Goal: Information Seeking & Learning: Learn about a topic

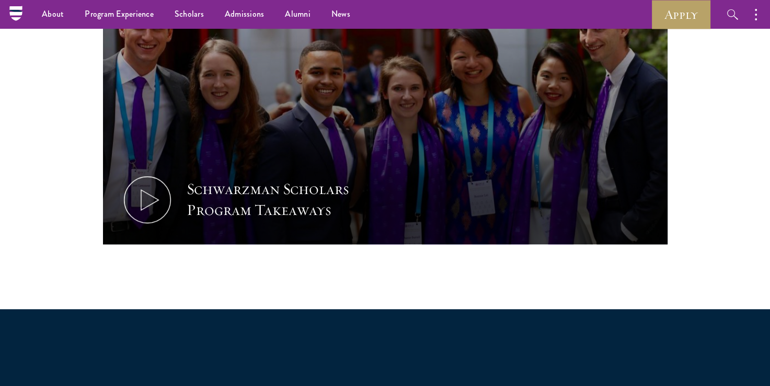
scroll to position [261, 0]
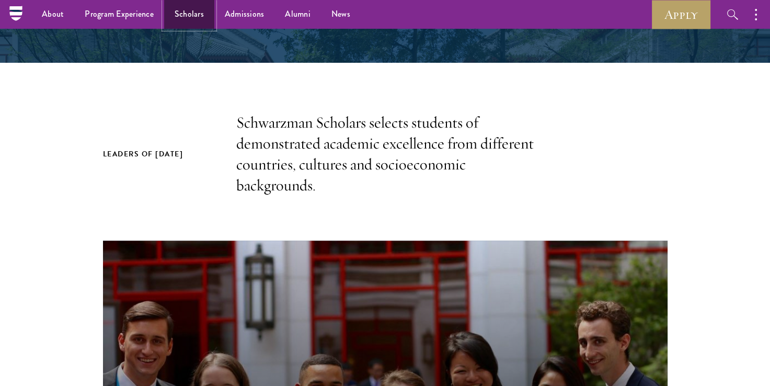
click at [195, 17] on link "Scholars" at bounding box center [189, 14] width 50 height 29
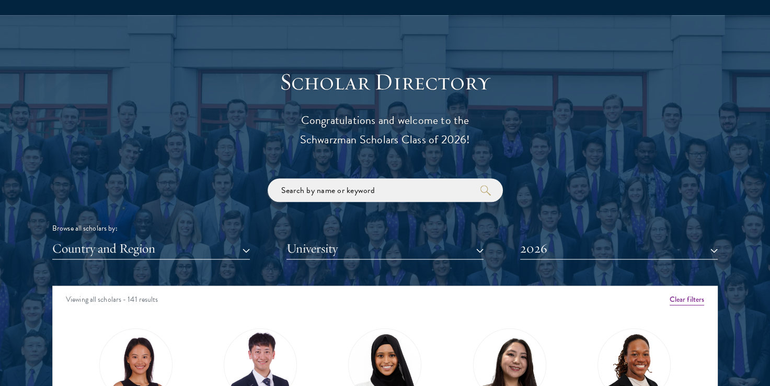
scroll to position [1202, 0]
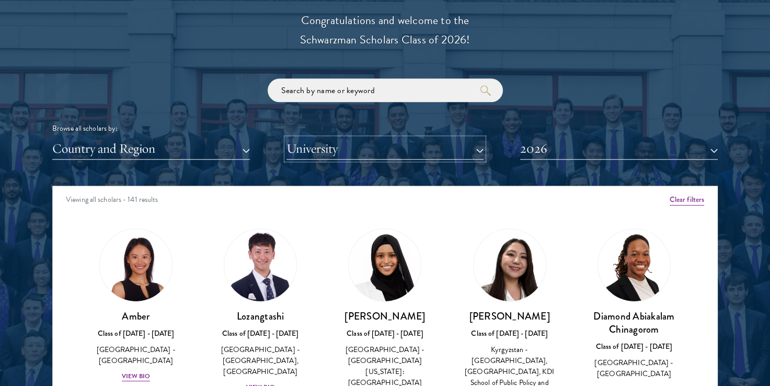
click at [387, 152] on button "University" at bounding box center [384, 148] width 197 height 21
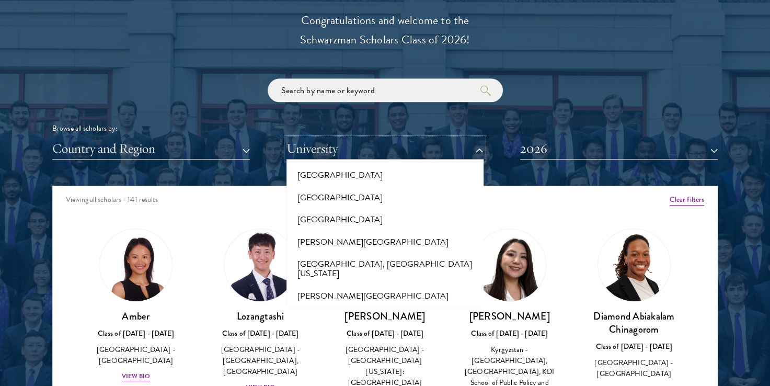
scroll to position [418, 0]
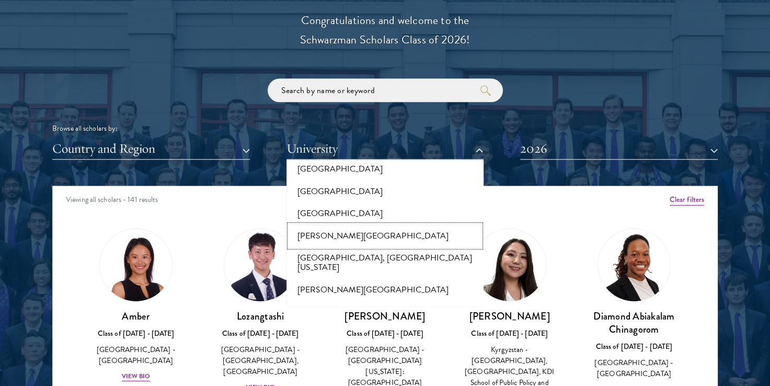
click at [343, 225] on button "[PERSON_NAME][GEOGRAPHIC_DATA]" at bounding box center [384, 236] width 191 height 22
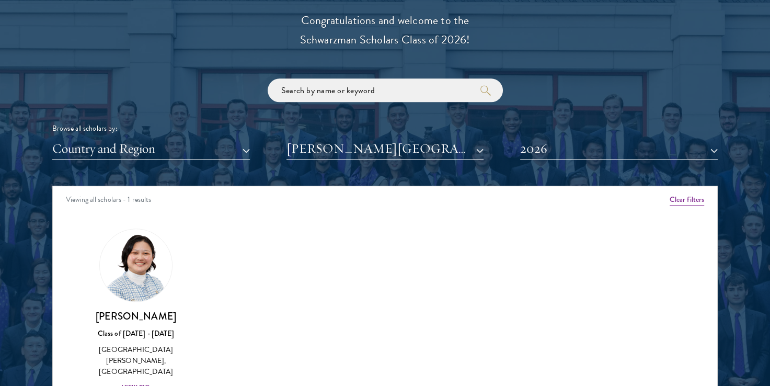
scroll to position [1306, 0]
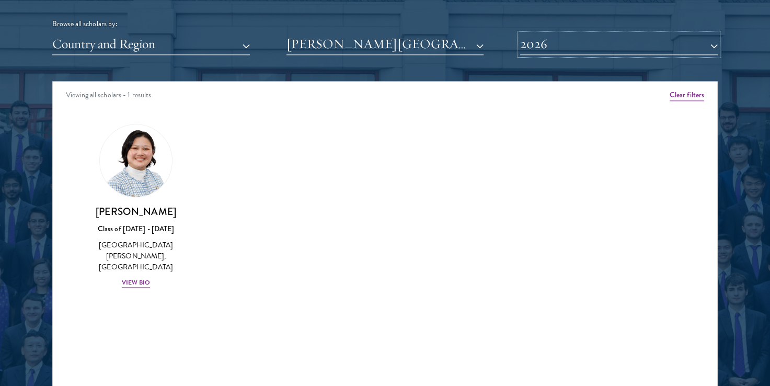
click at [533, 50] on button "2026" at bounding box center [618, 43] width 197 height 21
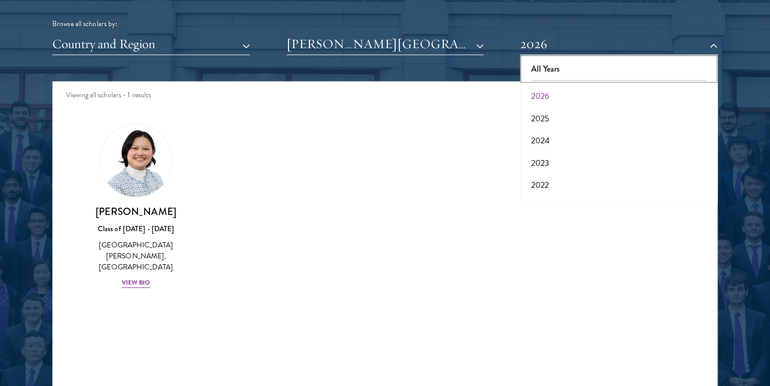
click at [545, 72] on button "All Years" at bounding box center [618, 69] width 191 height 22
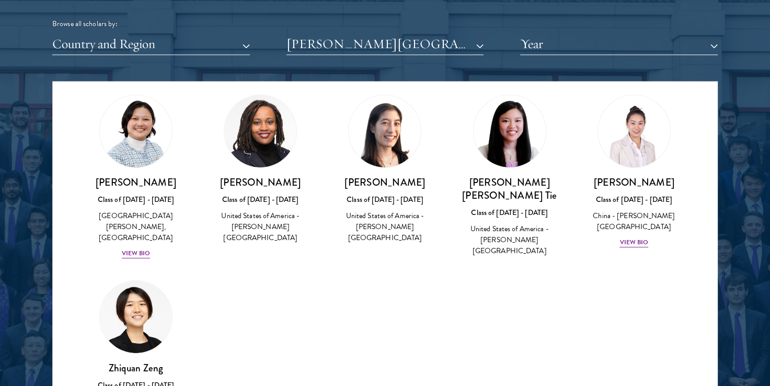
scroll to position [52, 0]
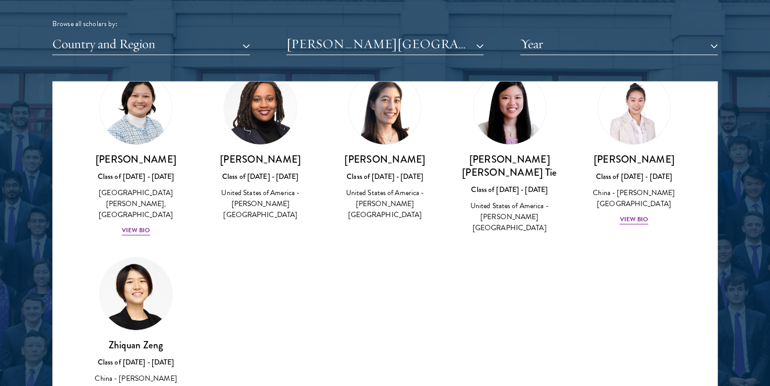
click at [405, 134] on div at bounding box center [384, 108] width 73 height 73
click at [388, 160] on h3 "[PERSON_NAME]" at bounding box center [384, 159] width 103 height 13
click at [381, 160] on h3 "[PERSON_NAME]" at bounding box center [384, 159] width 103 height 13
click at [568, 41] on button "Year" at bounding box center [618, 43] width 197 height 21
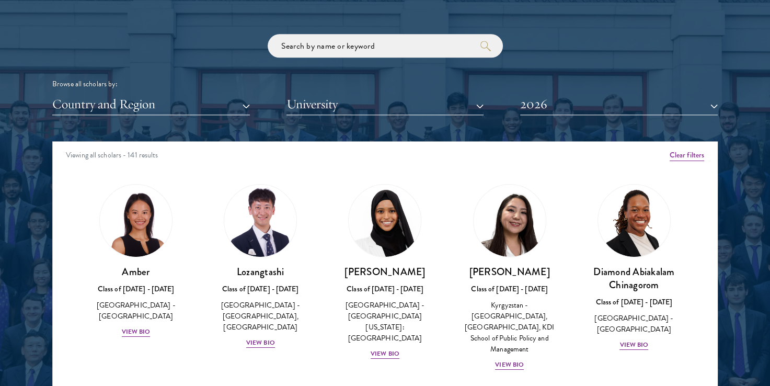
scroll to position [1254, 0]
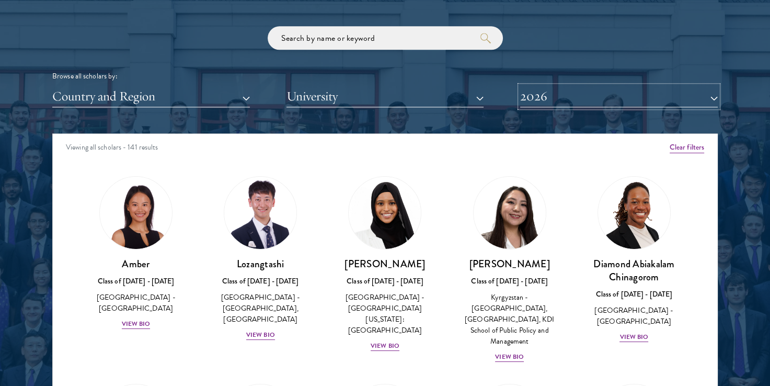
click at [578, 97] on button "2026" at bounding box center [618, 96] width 197 height 21
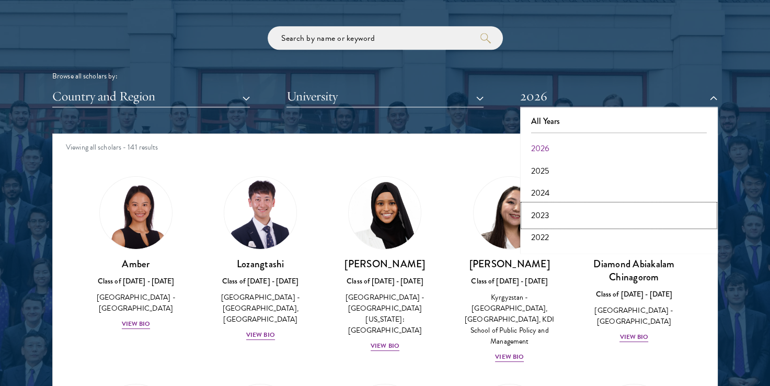
click at [557, 210] on button "2023" at bounding box center [618, 215] width 191 height 22
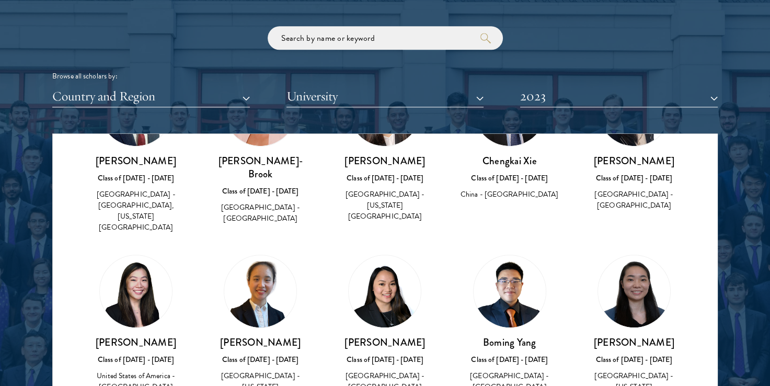
scroll to position [4546, 0]
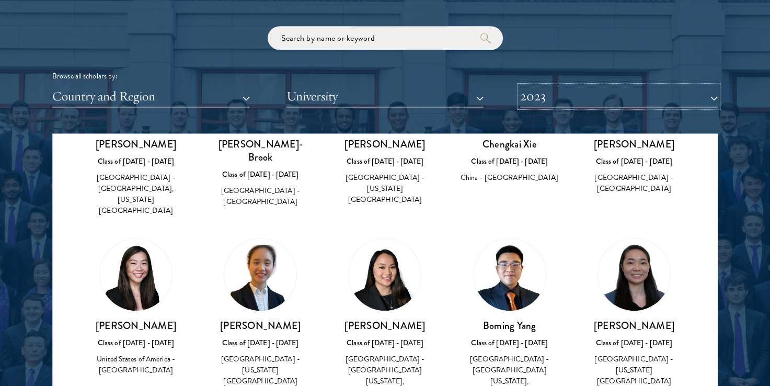
click at [640, 92] on button "2023" at bounding box center [618, 96] width 197 height 21
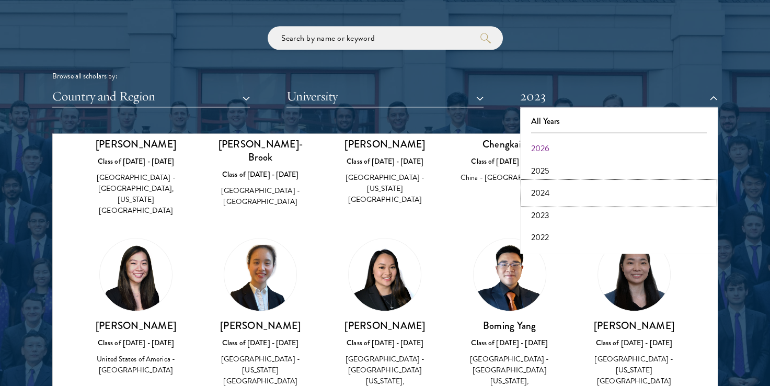
click at [566, 185] on button "2024" at bounding box center [618, 193] width 191 height 22
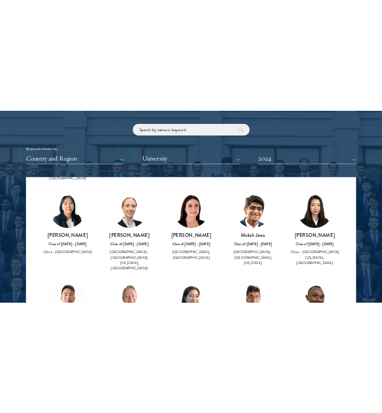
scroll to position [1829, 0]
